Goal: Task Accomplishment & Management: Manage account settings

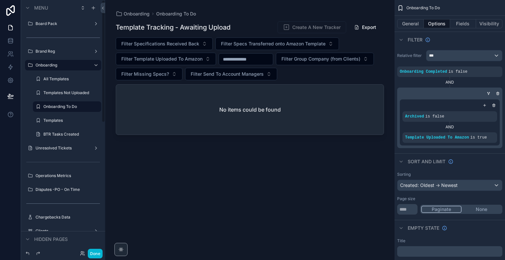
click at [169, 171] on div "scrollable content" at bounding box center [249, 126] width 289 height 252
click at [239, 168] on div "Template Tracking - Awaiting Upload Create A New Tracker Export Filter Specific…" at bounding box center [250, 134] width 268 height 235
click at [66, 92] on label "Templates Not Uploaded" at bounding box center [66, 92] width 46 height 5
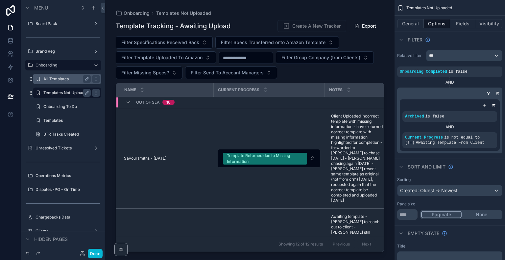
click at [65, 76] on label "All Templates" at bounding box center [65, 78] width 45 height 5
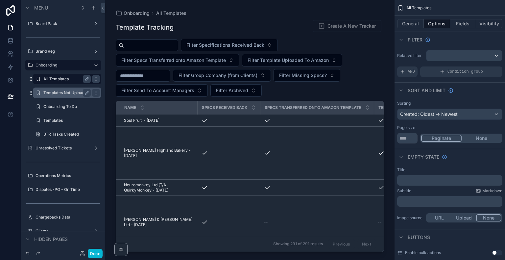
click at [96, 78] on icon "scrollable content" at bounding box center [95, 78] width 5 height 5
click at [120, 85] on span "Clone" at bounding box center [123, 86] width 12 height 7
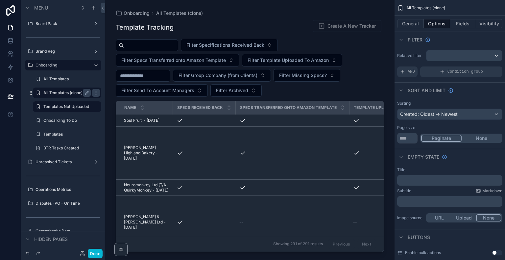
click at [75, 92] on label "All Templates (clone)" at bounding box center [65, 92] width 45 height 5
click at [70, 121] on label "Onboarding To Do" at bounding box center [65, 120] width 45 height 5
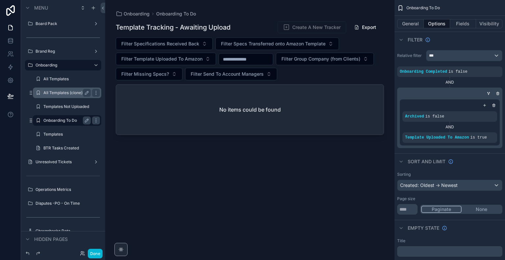
click at [75, 93] on label "All Templates (clone)" at bounding box center [65, 92] width 45 height 5
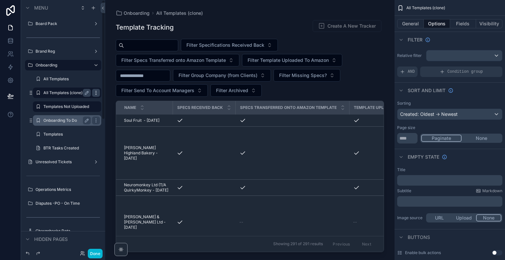
click at [97, 93] on icon "scrollable content" at bounding box center [95, 92] width 5 height 5
click at [118, 111] on span "Remove" at bounding box center [125, 109] width 17 height 7
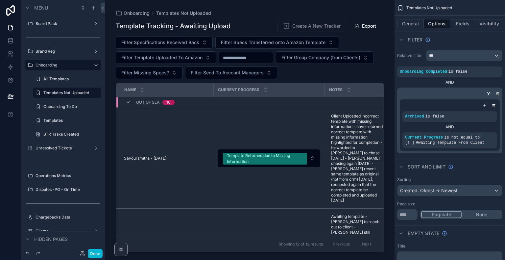
click at [140, 133] on div "scrollable content" at bounding box center [249, 126] width 289 height 252
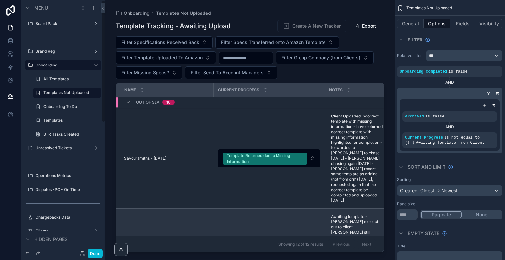
click at [117, 208] on td "Chief Nutrition - [DATE] Chief Nutrition - [DATE]" at bounding box center [164, 255] width 97 height 95
